Goal: Navigation & Orientation: Find specific page/section

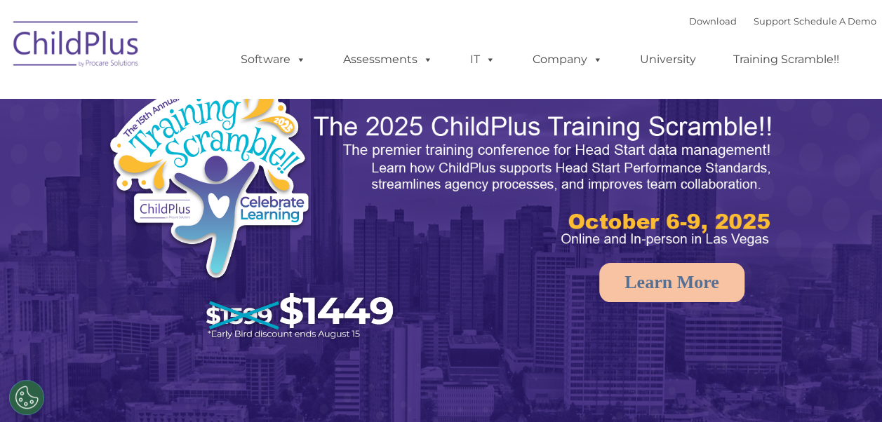
select select "MEDIUM"
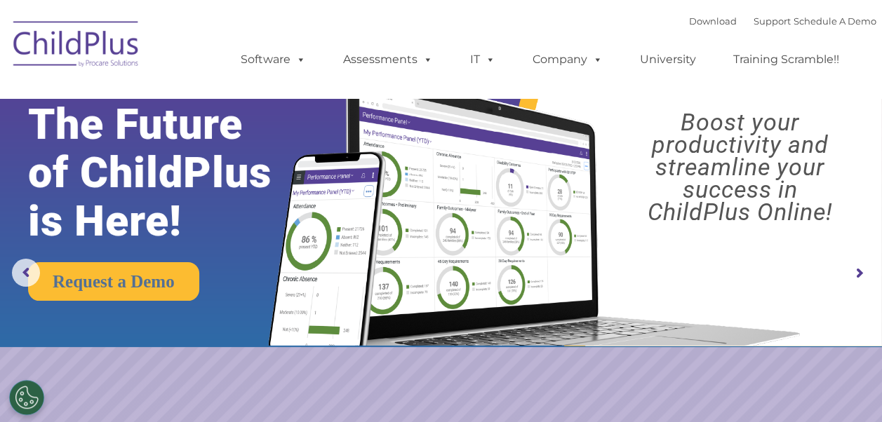
click at [76, 39] on img at bounding box center [76, 46] width 140 height 70
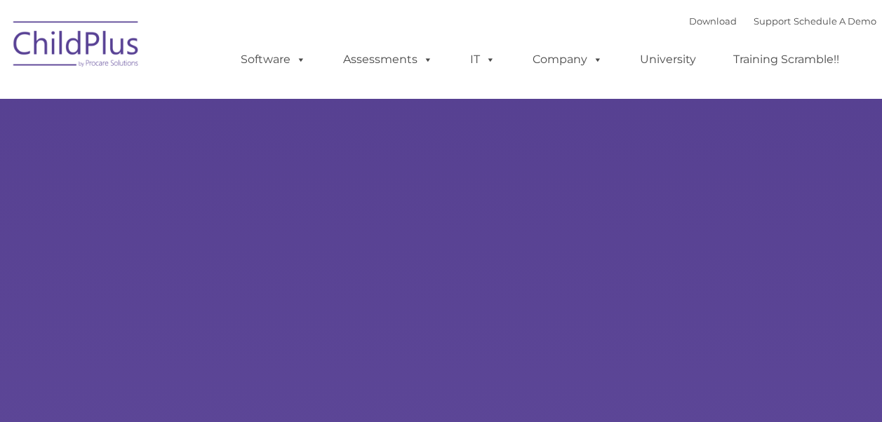
type input ""
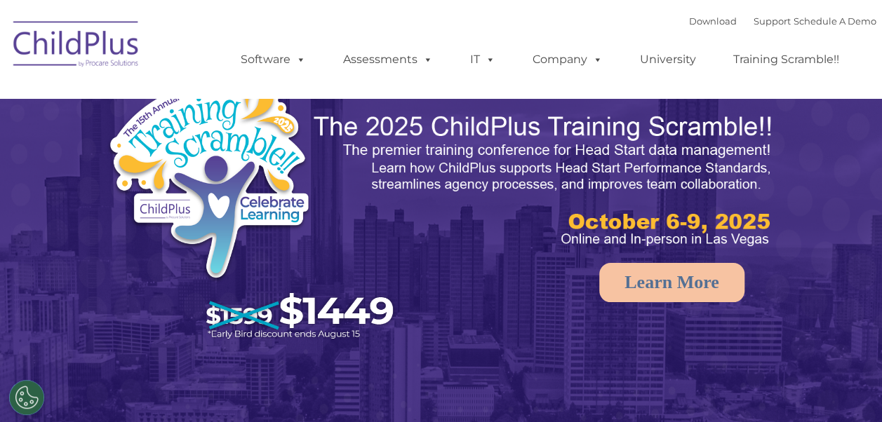
select select "MEDIUM"
